Goal: Information Seeking & Learning: Learn about a topic

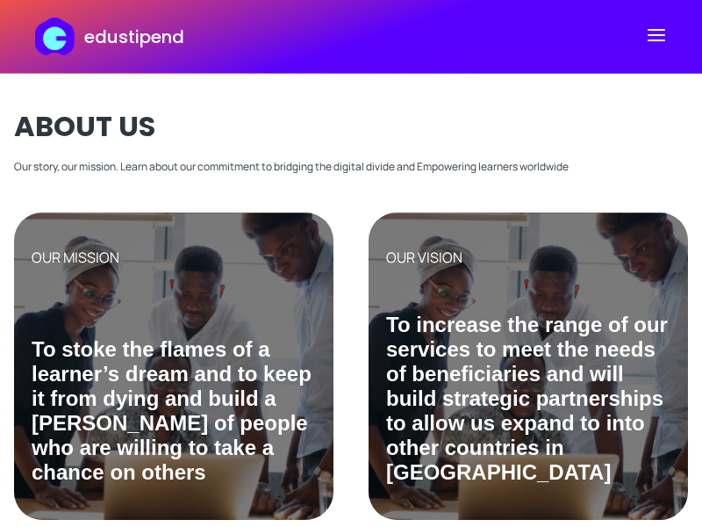
scroll to position [201, 0]
